Goal: Task Accomplishment & Management: Complete application form

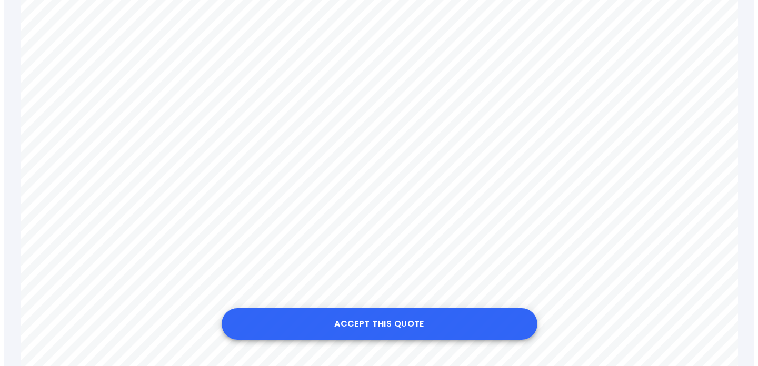
scroll to position [510, 0]
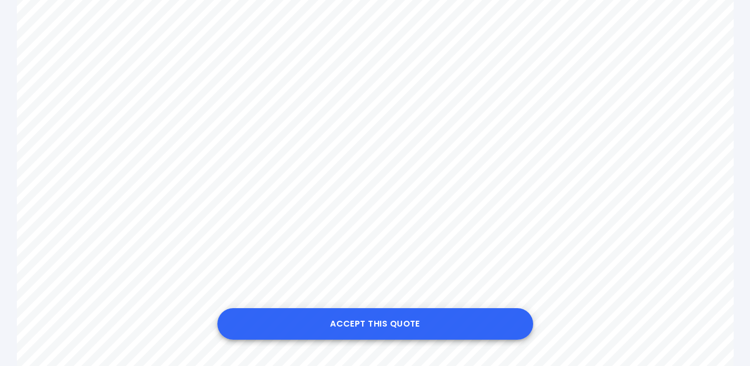
click at [414, 327] on button "Accept this Quote" at bounding box center [375, 325] width 316 height 32
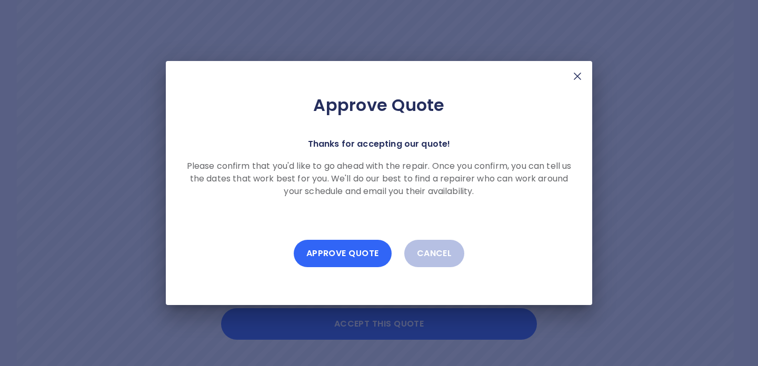
click at [351, 260] on button "Approve Quote" at bounding box center [343, 253] width 98 height 27
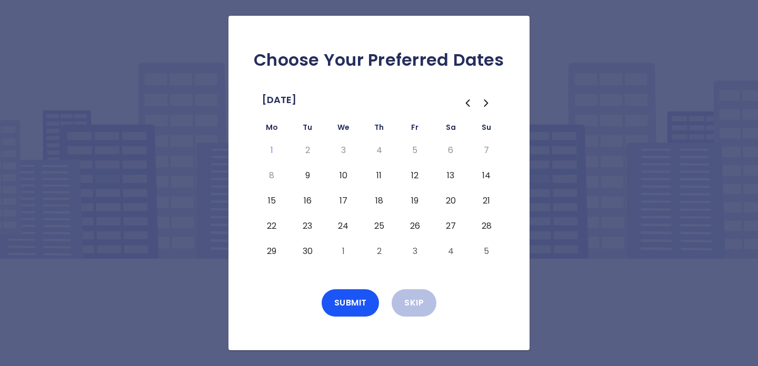
click at [307, 178] on button "9" at bounding box center [307, 175] width 19 height 17
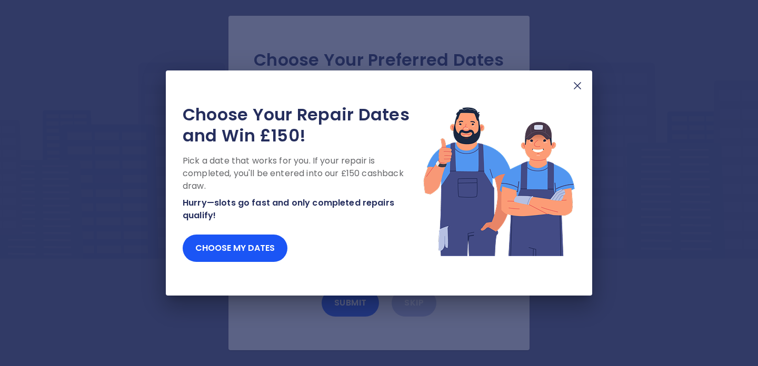
click at [575, 88] on img at bounding box center [577, 85] width 13 height 13
click at [580, 87] on img at bounding box center [577, 85] width 13 height 13
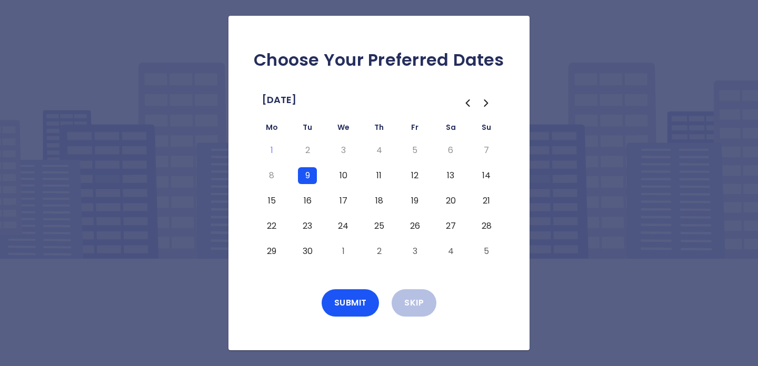
click at [350, 174] on button "10" at bounding box center [343, 175] width 19 height 17
click at [307, 177] on button "9" at bounding box center [307, 175] width 19 height 17
click at [415, 177] on button "12" at bounding box center [414, 175] width 19 height 17
click at [342, 200] on button "17" at bounding box center [343, 201] width 19 height 17
click at [418, 202] on button "19" at bounding box center [414, 201] width 19 height 17
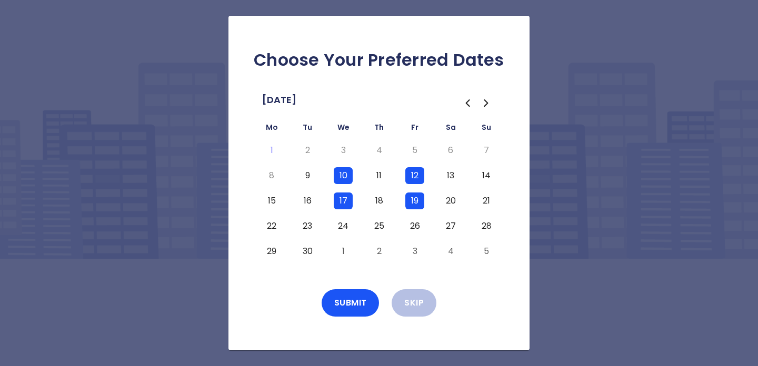
click at [346, 224] on button "24" at bounding box center [343, 226] width 19 height 17
click at [408, 225] on button "26" at bounding box center [414, 226] width 19 height 17
click at [347, 311] on button "Submit" at bounding box center [351, 303] width 58 height 27
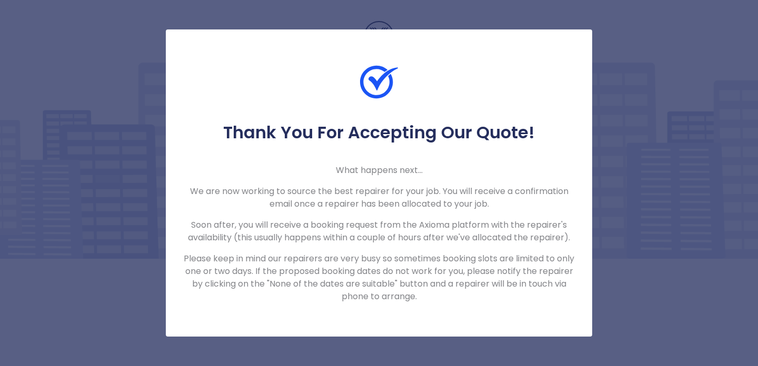
click at [442, 226] on p "Soon after, you will receive a booking request from the Axioma platform with th…" at bounding box center [379, 231] width 393 height 25
click at [584, 37] on div "Thank You For Accepting Our Quote! What happens next... We are now working to s…" at bounding box center [379, 182] width 426 height 307
click at [648, 328] on div "Thank You For Accepting Our Quote! What happens next... We are now working to s…" at bounding box center [379, 183] width 758 height 366
